Goal: Communication & Community: Answer question/provide support

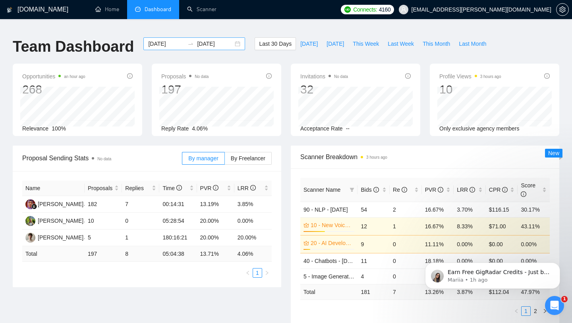
click at [174, 39] on input "[DATE]" at bounding box center [166, 43] width 36 height 9
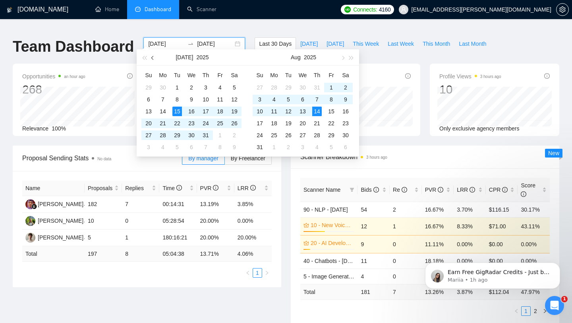
click at [149, 58] on button "button" at bounding box center [153, 57] width 9 height 16
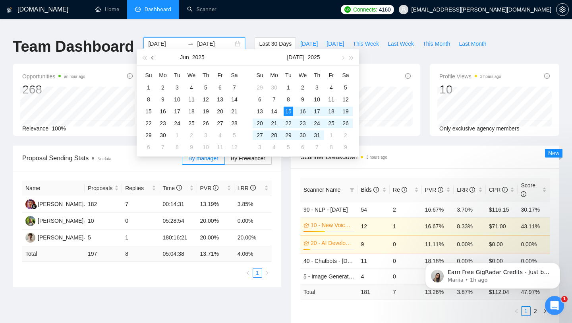
click at [149, 58] on button "button" at bounding box center [153, 57] width 9 height 16
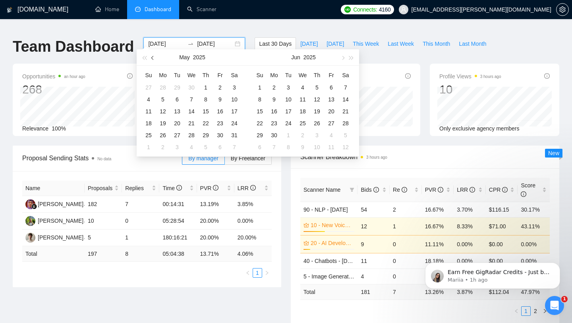
click at [149, 58] on button "button" at bounding box center [153, 57] width 9 height 16
type input "[DATE]"
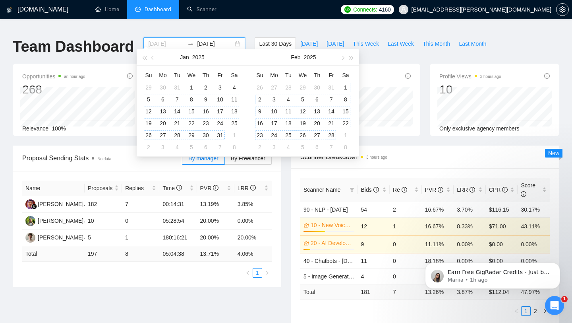
click at [192, 83] on div "1" at bounding box center [192, 88] width 10 height 10
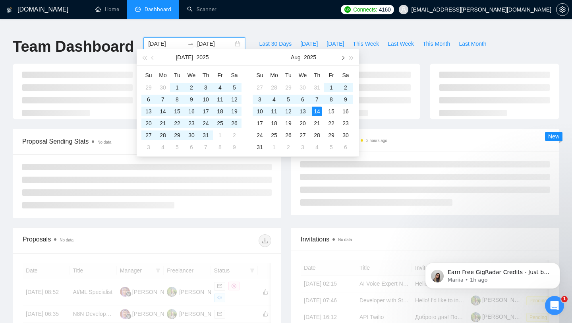
click at [342, 58] on span "button" at bounding box center [342, 58] width 4 height 4
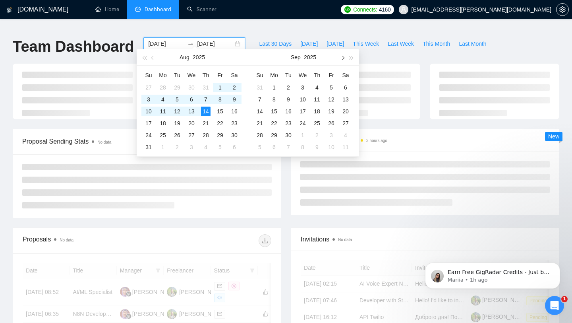
click at [342, 58] on span "button" at bounding box center [342, 58] width 4 height 4
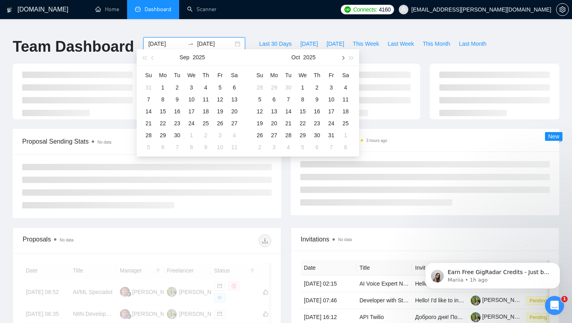
click at [342, 58] on span "button" at bounding box center [342, 58] width 4 height 4
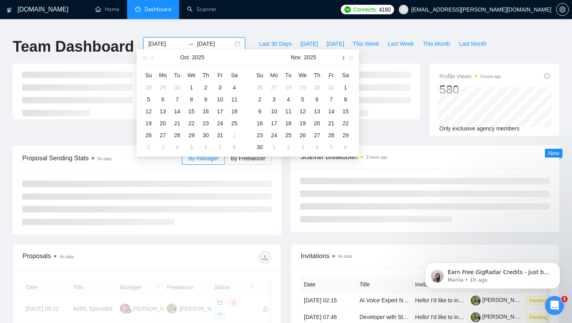
click at [342, 58] on span "button" at bounding box center [342, 58] width 4 height 4
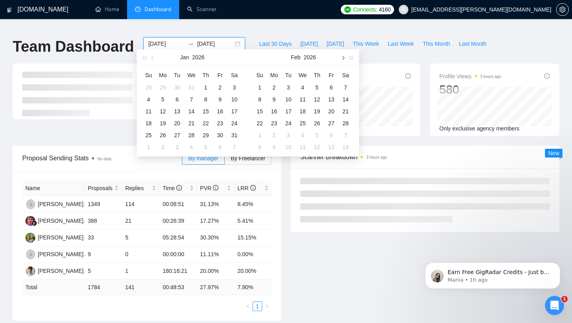
click at [342, 58] on span "button" at bounding box center [342, 58] width 4 height 4
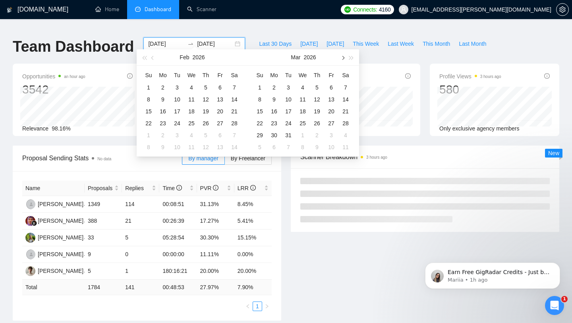
click at [342, 58] on span "button" at bounding box center [342, 58] width 4 height 4
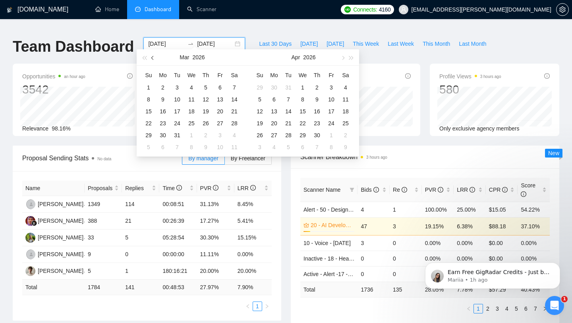
click at [149, 57] on button "button" at bounding box center [153, 57] width 9 height 16
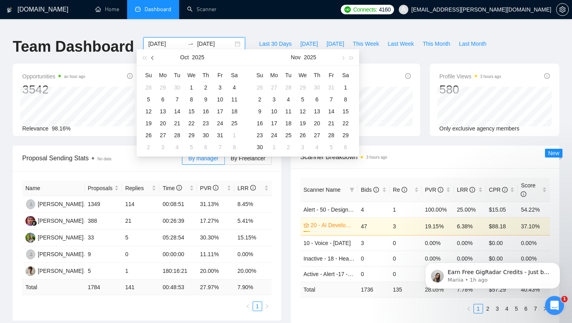
click at [149, 57] on button "button" at bounding box center [153, 57] width 9 height 16
click at [149, 56] on button "button" at bounding box center [153, 57] width 9 height 16
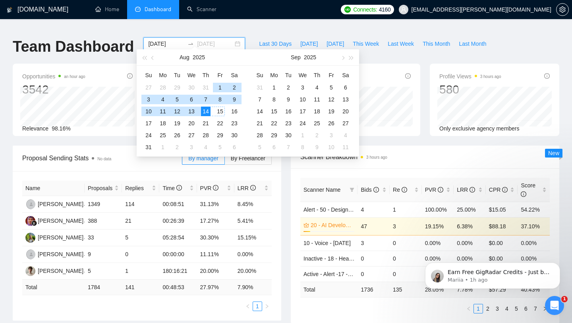
type input "[DATE]"
click at [207, 112] on div "14" at bounding box center [206, 111] width 10 height 10
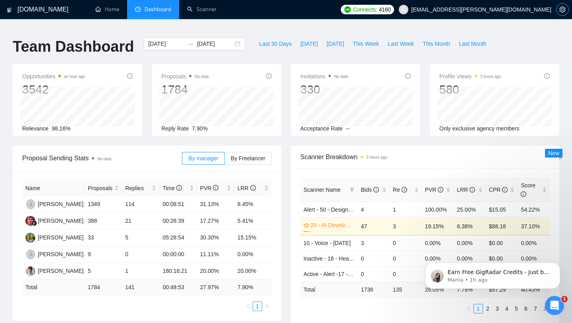
click at [561, 14] on button "button" at bounding box center [562, 9] width 13 height 13
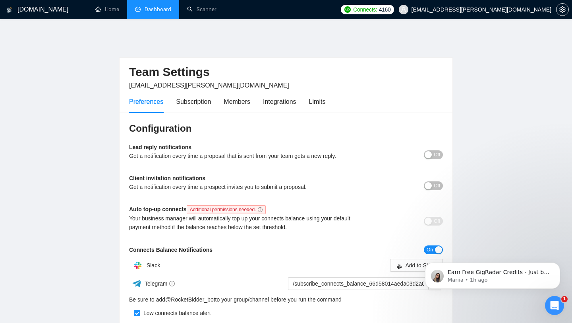
click at [145, 8] on link "Dashboard" at bounding box center [153, 9] width 36 height 7
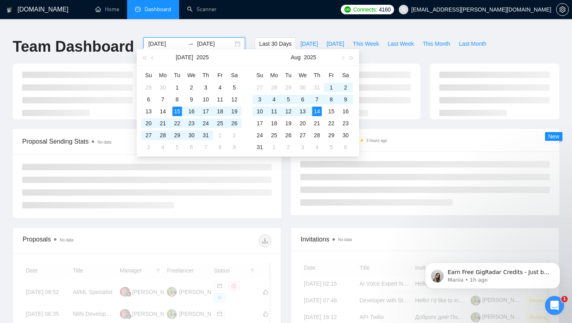
click at [175, 39] on input "[DATE]" at bounding box center [166, 43] width 36 height 9
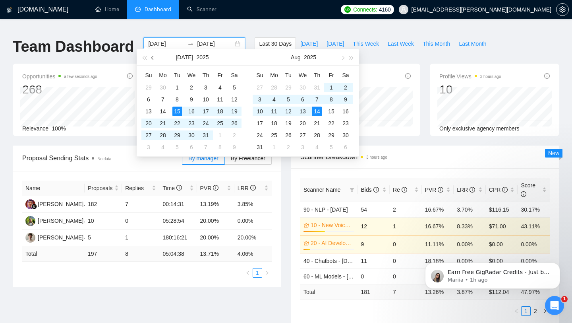
click at [153, 58] on span "button" at bounding box center [153, 58] width 4 height 4
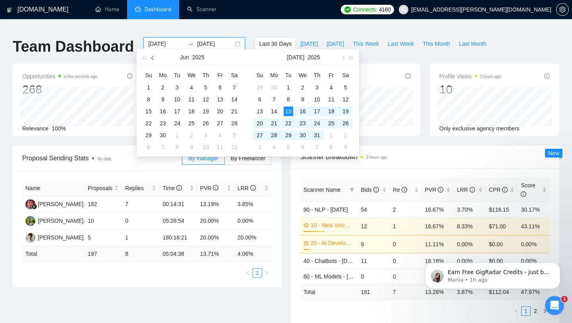
click at [153, 58] on span "button" at bounding box center [153, 58] width 4 height 4
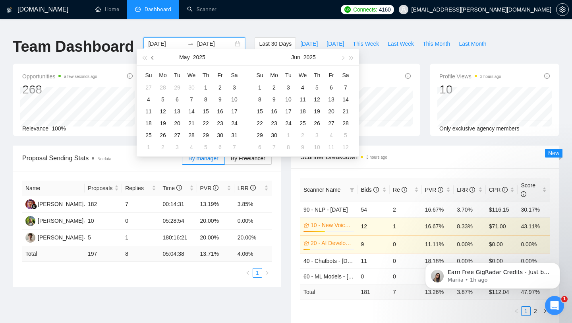
click at [153, 58] on span "button" at bounding box center [153, 58] width 4 height 4
click at [153, 59] on span "button" at bounding box center [153, 58] width 4 height 4
type input "[DATE]"
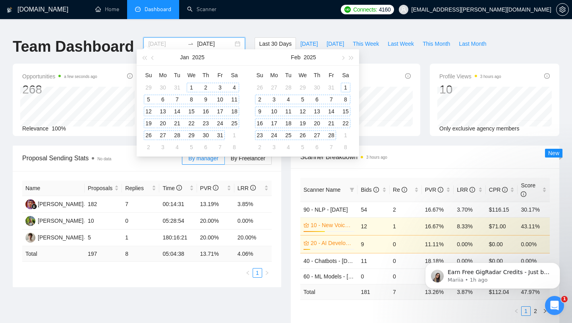
click at [188, 87] on div "1" at bounding box center [192, 88] width 10 height 10
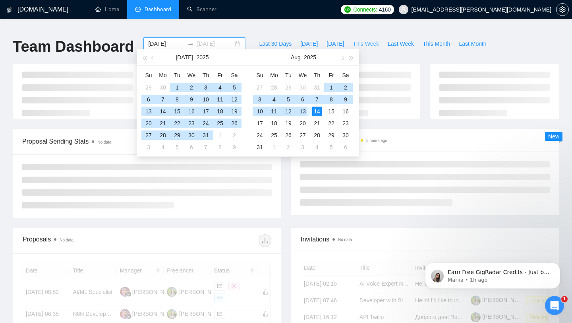
type input "[DATE]"
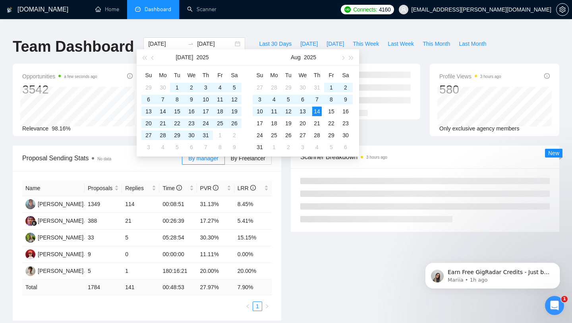
click at [372, 53] on div "Last 30 Days [DATE] [DATE] This Week Last Week This Month Last Month" at bounding box center [372, 50] width 245 height 26
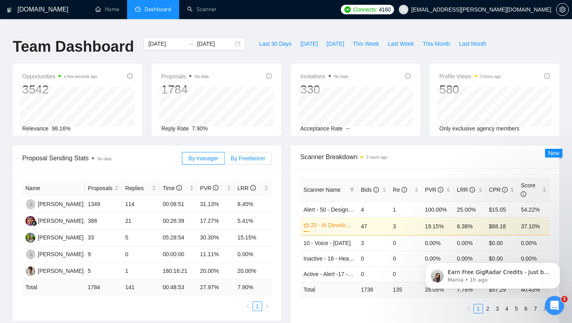
click at [245, 152] on label "By Freelancer" at bounding box center [248, 158] width 47 height 13
click at [225, 160] on input "By Freelancer" at bounding box center [225, 160] width 0 height 0
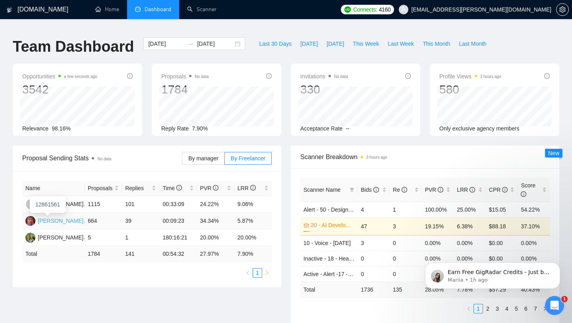
click at [60, 216] on div "[PERSON_NAME]" at bounding box center [61, 220] width 46 height 9
click at [92, 215] on td "664" at bounding box center [103, 220] width 37 height 17
click at [86, 217] on td "664" at bounding box center [103, 220] width 37 height 17
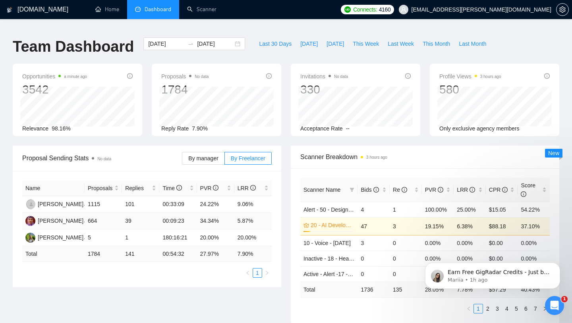
click at [85, 216] on td "664" at bounding box center [103, 220] width 37 height 17
click at [496, 278] on p "Mariia • 1h ago" at bounding box center [499, 279] width 102 height 7
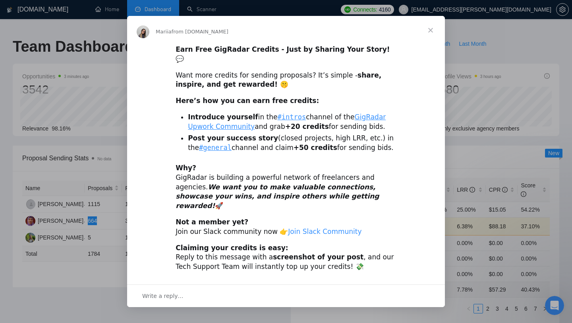
click at [302, 227] on link "Join Slack Community" at bounding box center [324, 231] width 73 height 8
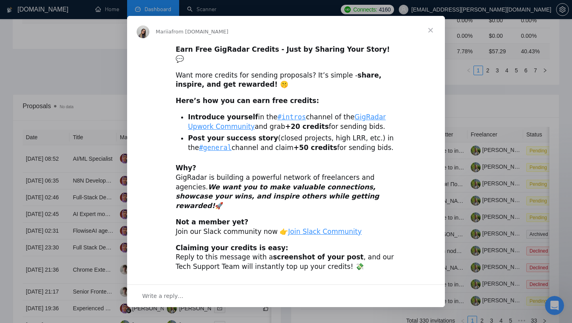
click at [189, 285] on div "Write a reply…" at bounding box center [286, 295] width 318 height 23
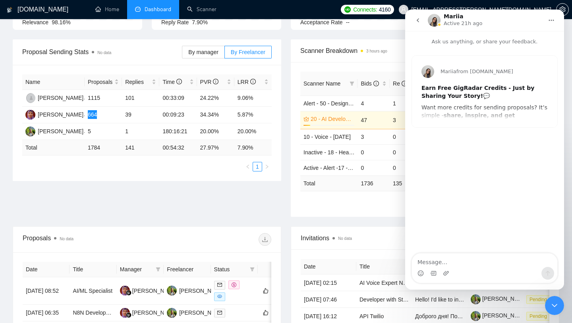
scroll to position [85, 0]
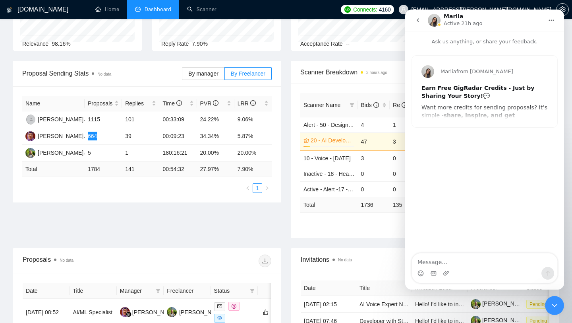
click at [452, 256] on textarea "Message…" at bounding box center [484, 260] width 145 height 14
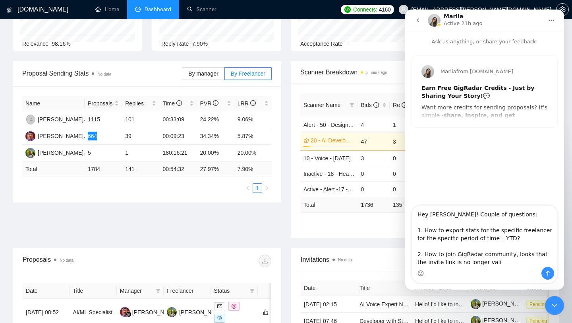
type textarea "Hey [PERSON_NAME]! Couple of questions: 1. How to export stats for the specific…"
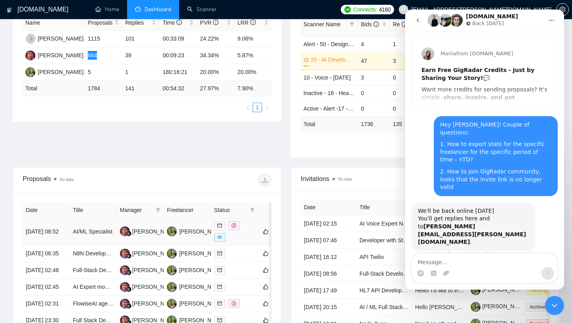
scroll to position [23, 0]
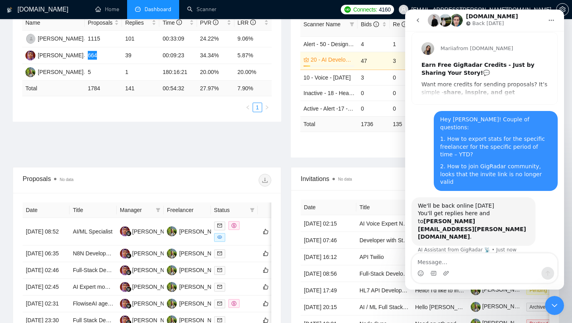
click at [484, 264] on textarea "Message…" at bounding box center [484, 260] width 145 height 14
click at [476, 259] on textarea "Message…" at bounding box center [484, 260] width 145 height 14
type textarea "Would it be possible to get back [DATE]?"
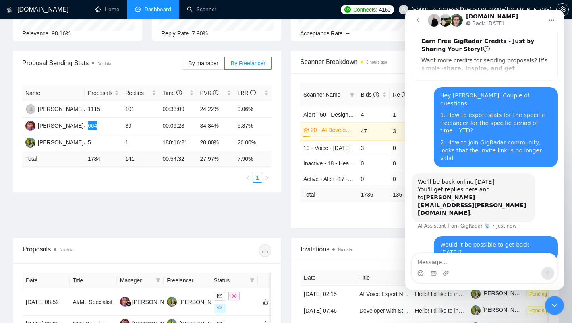
scroll to position [0, 0]
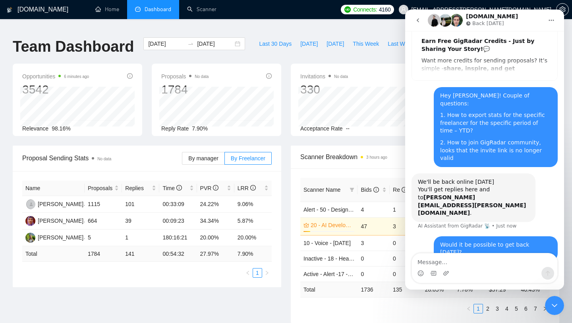
click at [209, 300] on div "Proposal Sending Stats No data By manager By Freelancer Name Proposals Replies …" at bounding box center [286, 238] width 556 height 187
click at [207, 45] on div "[DATE] [DATE]" at bounding box center [194, 50] width 111 height 26
click at [207, 42] on input "[DATE]" at bounding box center [215, 43] width 36 height 9
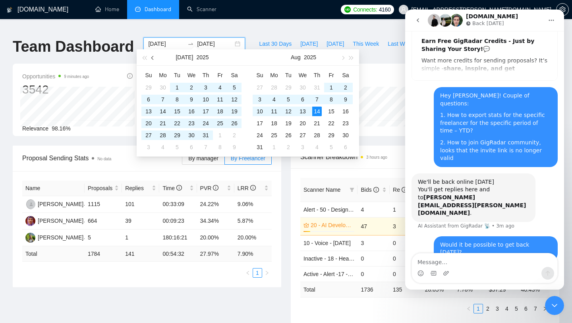
click at [152, 59] on button "button" at bounding box center [153, 57] width 9 height 16
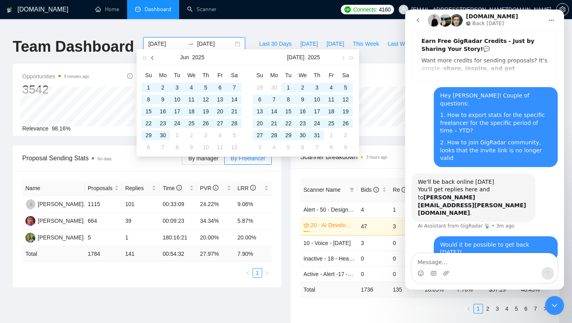
click at [152, 59] on button "button" at bounding box center [153, 57] width 9 height 16
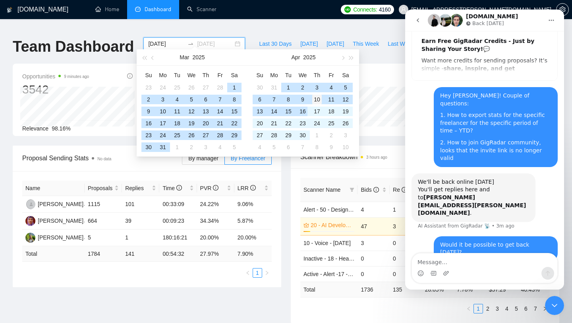
type input "[DATE]"
click at [317, 99] on div "10" at bounding box center [317, 100] width 10 height 10
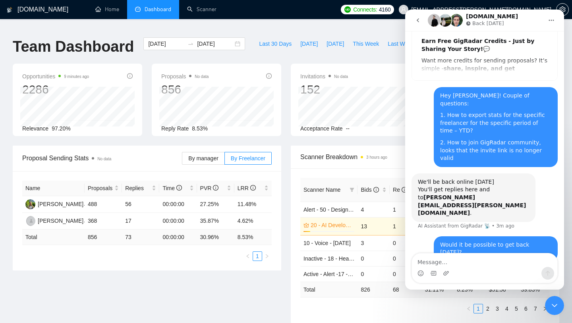
click at [126, 155] on span "Proposal Sending Stats No data" at bounding box center [102, 158] width 160 height 10
click at [155, 41] on input "[DATE]" at bounding box center [166, 43] width 36 height 9
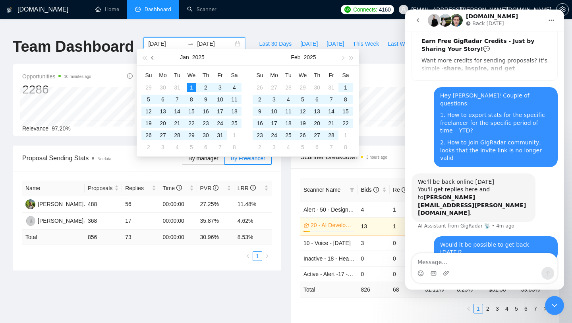
click at [151, 58] on button "button" at bounding box center [153, 57] width 9 height 16
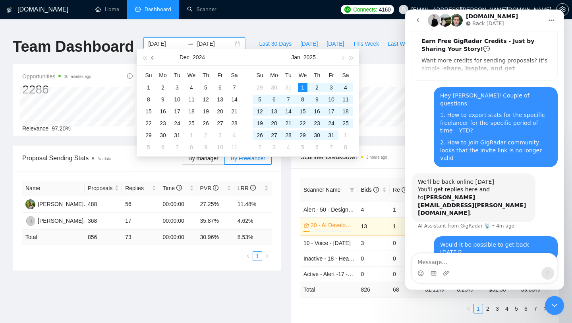
click at [151, 58] on button "button" at bounding box center [153, 57] width 9 height 16
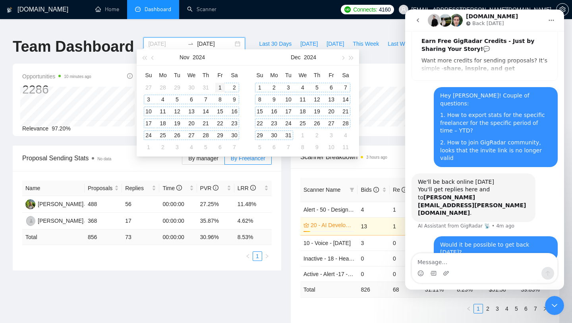
type input "[DATE]"
click at [219, 83] on div "1" at bounding box center [220, 88] width 10 height 10
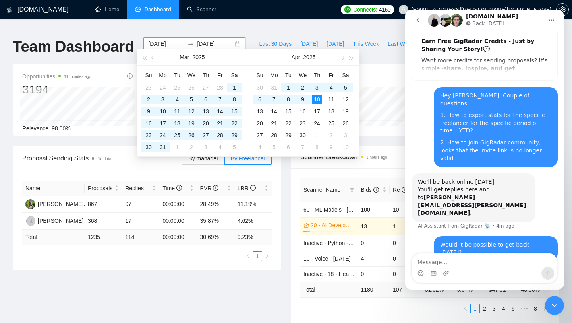
click at [212, 39] on input "[DATE]" at bounding box center [215, 43] width 36 height 9
click at [343, 58] on span "button" at bounding box center [342, 58] width 4 height 4
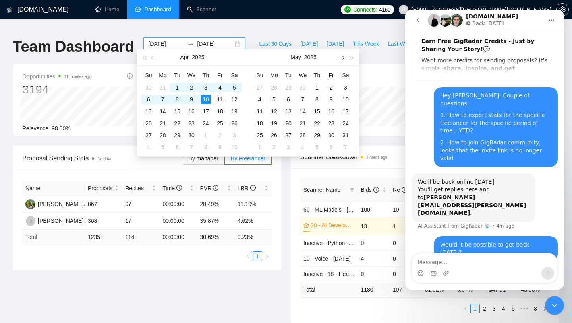
click at [343, 58] on span "button" at bounding box center [342, 58] width 4 height 4
click at [343, 59] on span "button" at bounding box center [342, 58] width 4 height 4
type input "[DATE]"
click at [317, 110] on div "14" at bounding box center [317, 111] width 10 height 10
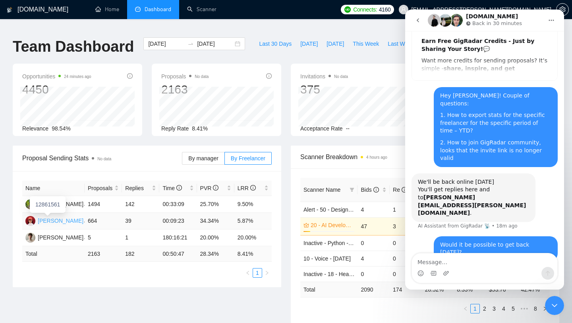
click at [54, 216] on div "[PERSON_NAME]" at bounding box center [61, 220] width 46 height 9
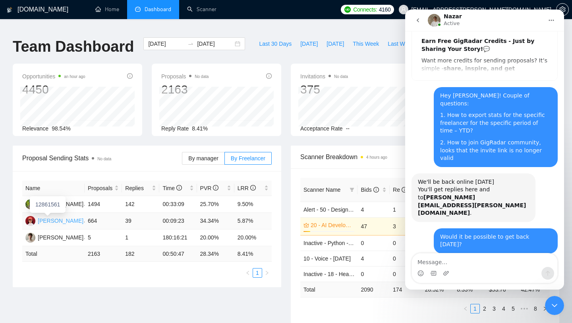
scroll to position [71, 0]
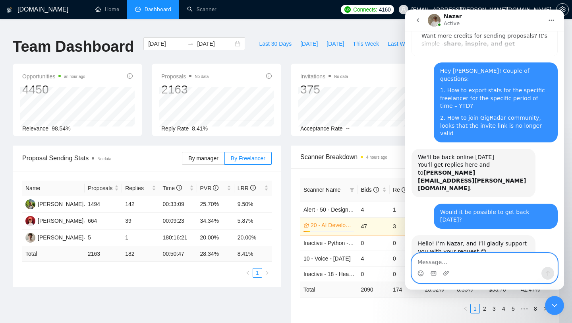
click at [477, 258] on textarea "Message…" at bounding box center [484, 260] width 145 height 14
type textarea "Sure"
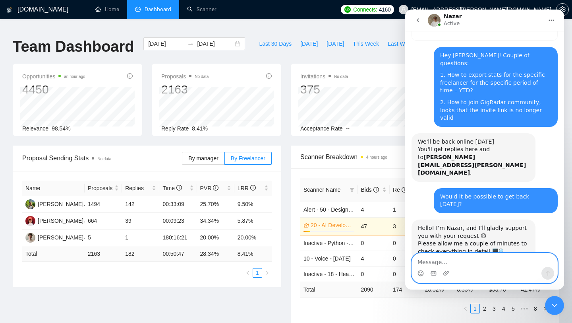
scroll to position [95, 0]
